Goal: Information Seeking & Learning: Stay updated

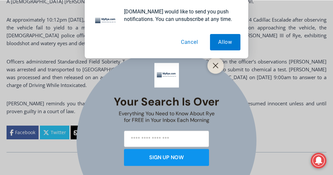
scroll to position [509, 0]
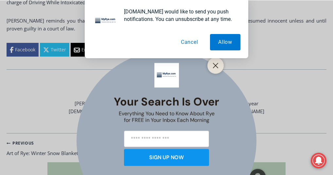
click at [185, 41] on button "Cancel" at bounding box center [190, 42] width 34 height 16
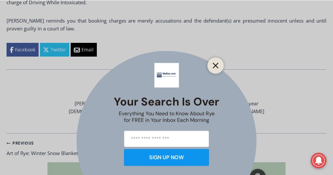
click at [218, 62] on icon "Close" at bounding box center [216, 65] width 6 height 6
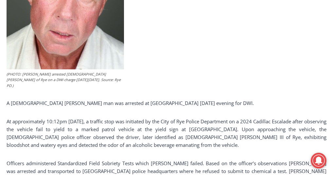
scroll to position [313, 0]
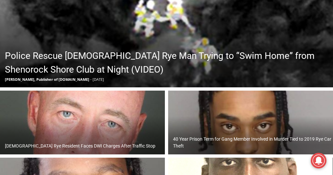
click at [33, 77] on h2 "Police Rescue [DEMOGRAPHIC_DATA] Rye Man Trying to “Swim Home” from Shenorock S…" at bounding box center [168, 62] width 326 height 27
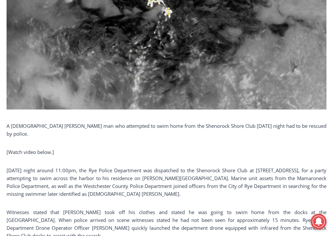
scroll to position [360, 0]
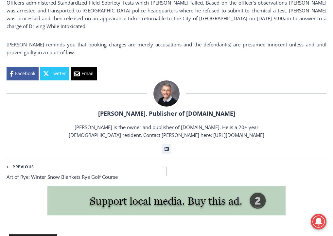
scroll to position [490, 0]
